Goal: Task Accomplishment & Management: Manage account settings

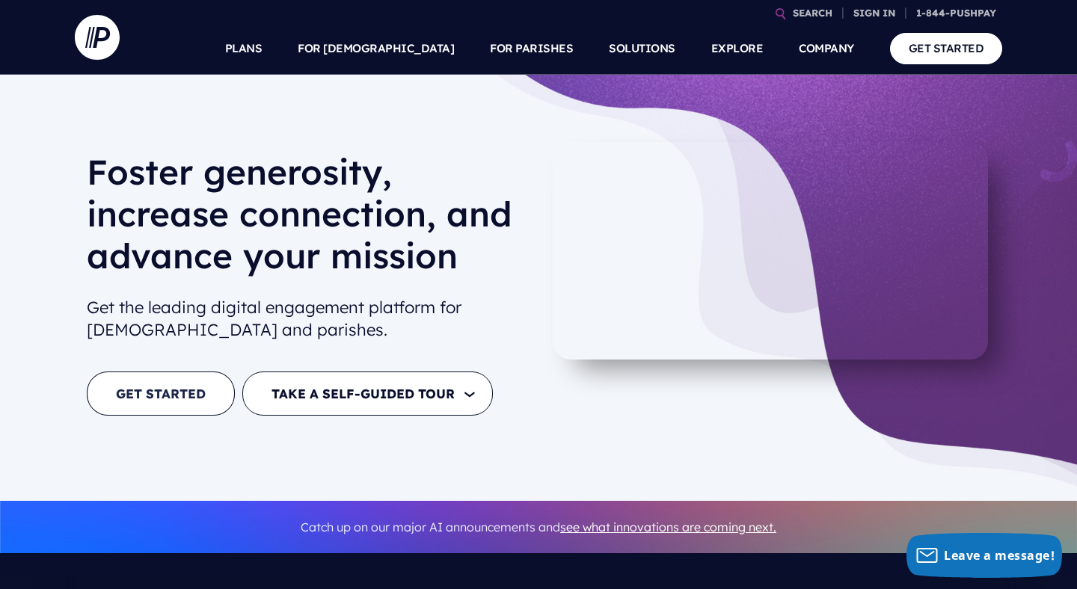
click at [165, 405] on link "GET STARTED" at bounding box center [161, 394] width 148 height 44
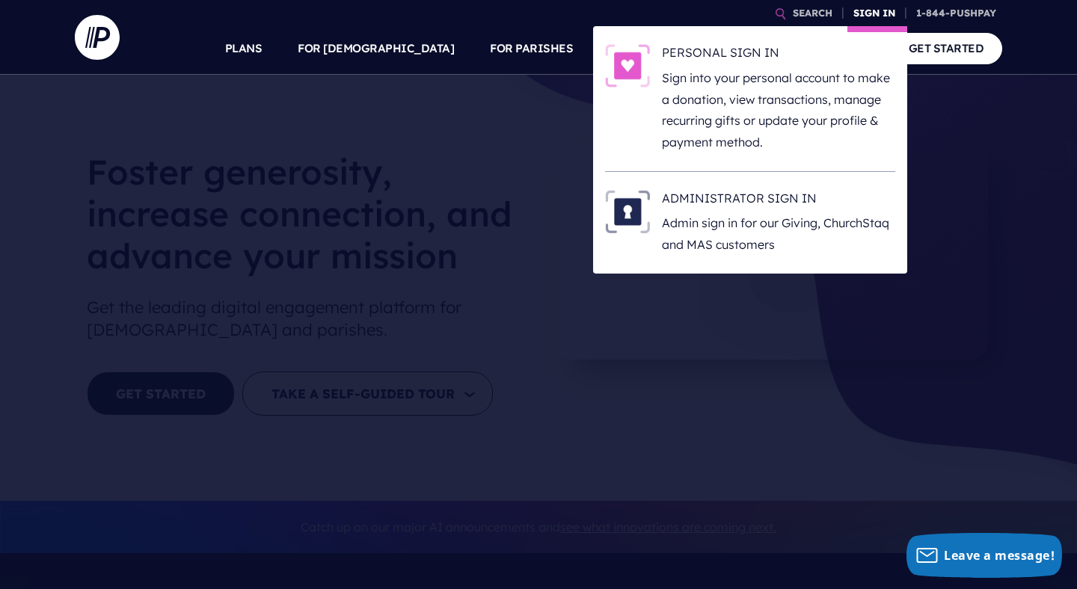
click at [871, 10] on link "SIGN IN" at bounding box center [874, 13] width 54 height 26
click at [713, 48] on h6 "PERSONAL SIGN IN" at bounding box center [778, 55] width 233 height 22
